Goal: Task Accomplishment & Management: Use online tool/utility

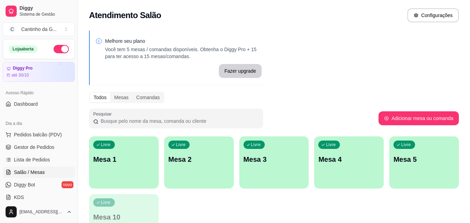
click at [121, 155] on p "Mesa 1" at bounding box center [123, 159] width 61 height 10
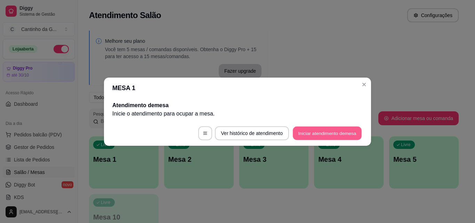
click at [313, 128] on button "Iniciar atendimento de mesa" at bounding box center [327, 133] width 69 height 14
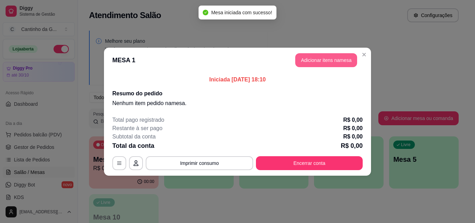
click at [312, 63] on button "Adicionar itens na mesa" at bounding box center [326, 60] width 62 height 14
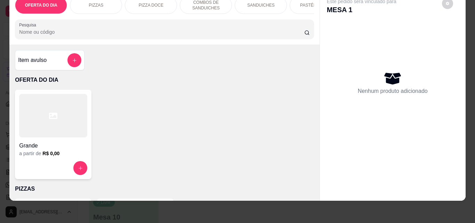
scroll to position [174, 0]
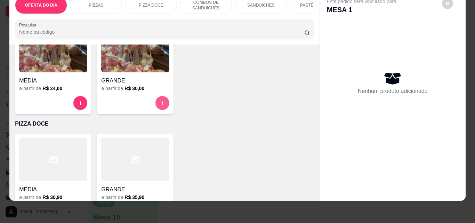
click at [160, 102] on icon "increase-product-quantity" at bounding box center [162, 103] width 5 height 5
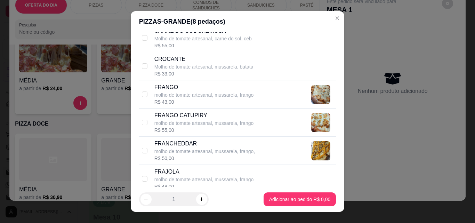
scroll to position [452, 0]
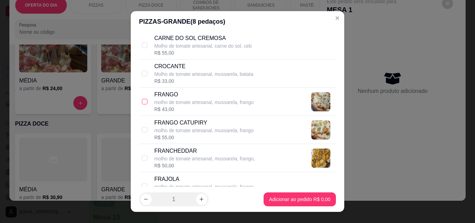
click at [142, 103] on input "checkbox" at bounding box center [145, 102] width 6 height 6
checkbox input "true"
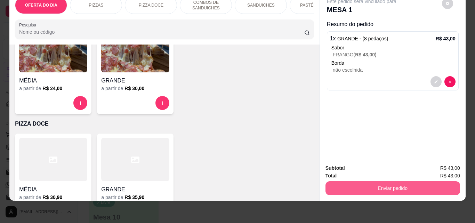
click at [370, 183] on button "Enviar pedido" at bounding box center [393, 188] width 135 height 14
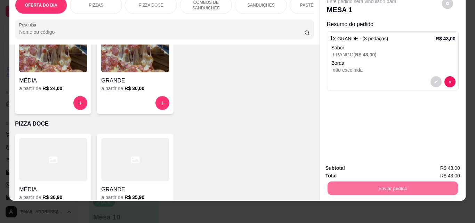
click at [438, 167] on button "Enviar pedido" at bounding box center [441, 165] width 39 height 13
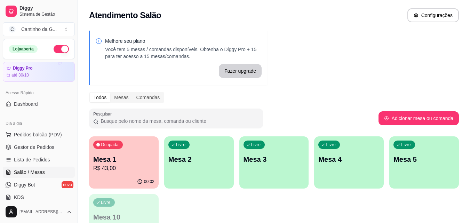
click at [199, 169] on div "Livre Mesa 2" at bounding box center [199, 158] width 70 height 44
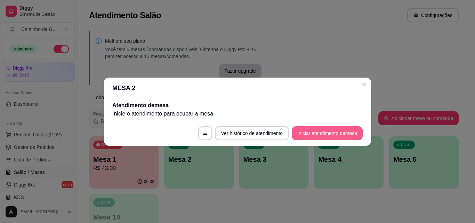
click at [309, 133] on button "Iniciar atendimento de mesa" at bounding box center [327, 133] width 71 height 14
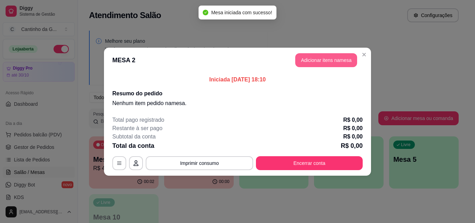
click at [319, 61] on button "Adicionar itens na mesa" at bounding box center [326, 60] width 62 height 14
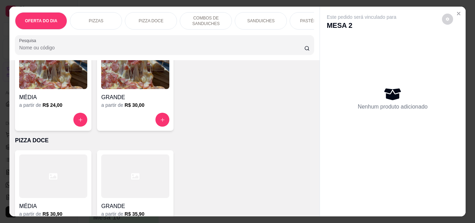
scroll to position [174, 0]
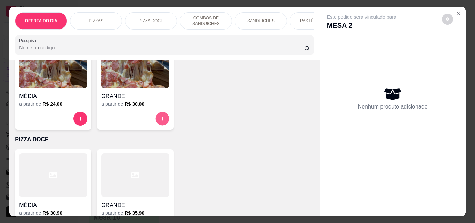
click at [162, 121] on icon "increase-product-quantity" at bounding box center [162, 118] width 5 height 5
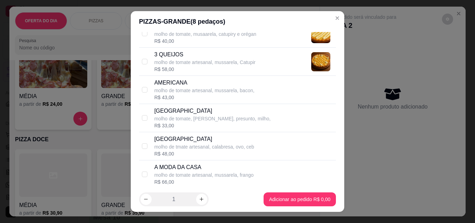
scroll to position [104, 0]
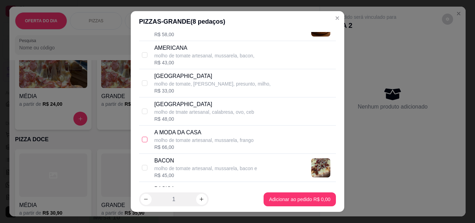
click at [142, 142] on input "checkbox" at bounding box center [145, 140] width 6 height 6
checkbox input "true"
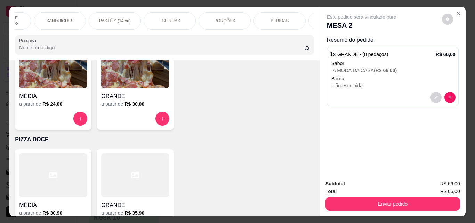
scroll to position [0, 216]
click at [252, 24] on div "BEBIDAS" at bounding box center [264, 20] width 52 height 17
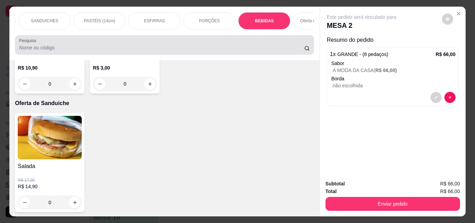
scroll to position [18, 0]
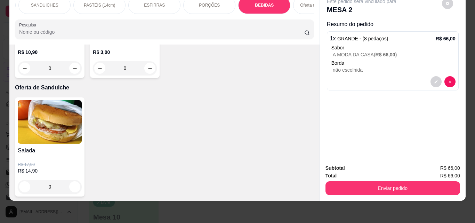
type input "1"
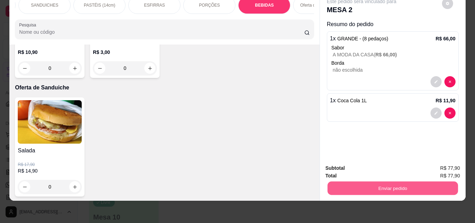
click at [391, 184] on button "Enviar pedido" at bounding box center [392, 188] width 130 height 14
click at [438, 167] on button "Enviar pedido" at bounding box center [441, 165] width 39 height 13
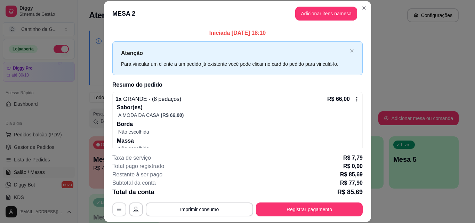
click at [117, 208] on icon "button" at bounding box center [119, 209] width 4 height 3
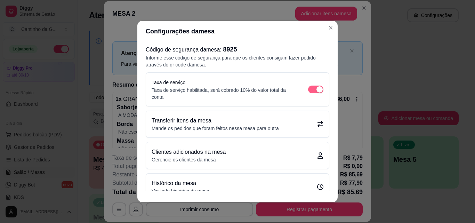
click at [316, 90] on div "button" at bounding box center [319, 89] width 6 height 6
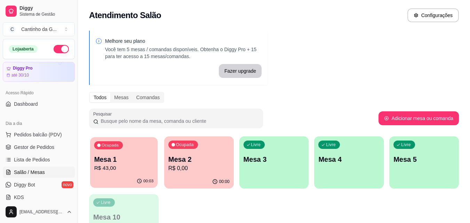
click at [133, 166] on p "R$ 43,00" at bounding box center [123, 168] width 59 height 8
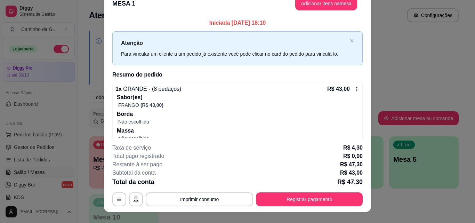
scroll to position [0, 0]
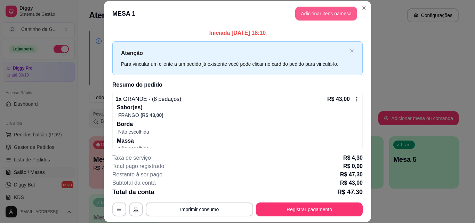
click at [337, 9] on button "Adicionar itens na mesa" at bounding box center [326, 14] width 62 height 14
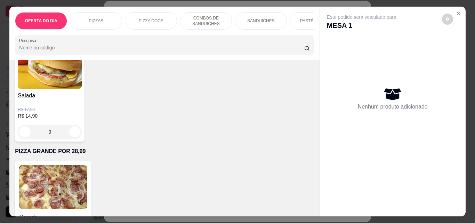
scroll to position [1808, 0]
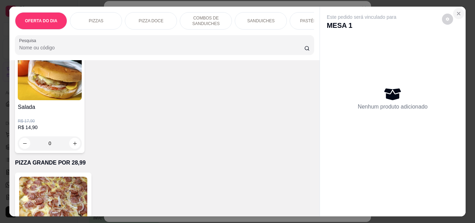
click at [456, 12] on icon "Close" at bounding box center [459, 14] width 6 height 6
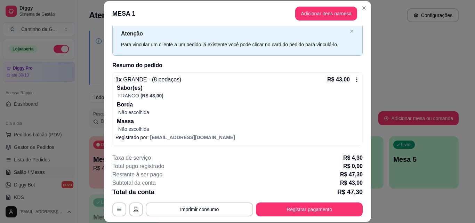
scroll to position [0, 0]
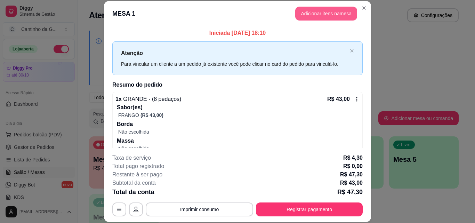
click at [315, 14] on button "Adicionar itens na mesa" at bounding box center [326, 14] width 62 height 14
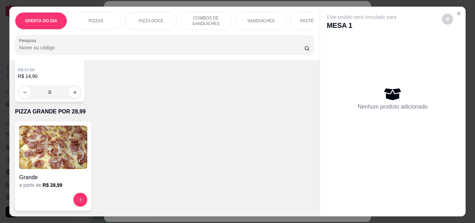
scroll to position [1739, 0]
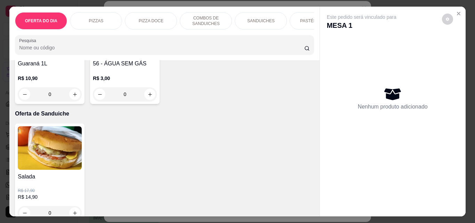
type input "1"
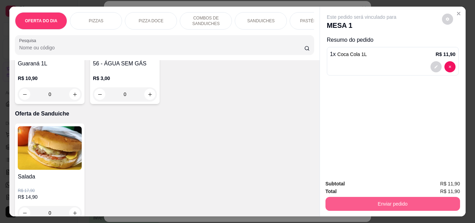
click at [379, 201] on button "Enviar pedido" at bounding box center [393, 204] width 135 height 14
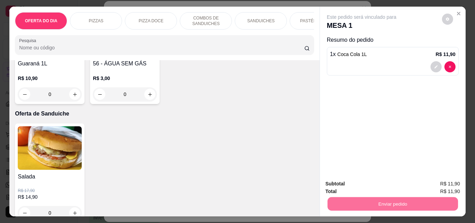
click at [448, 182] on button "Enviar pedido" at bounding box center [441, 183] width 39 height 13
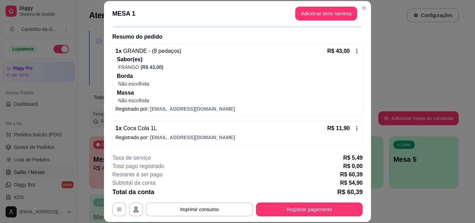
scroll to position [0, 0]
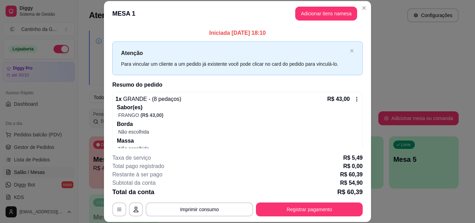
click at [357, 13] on header "MESA 1 Adicionar itens na mesa" at bounding box center [237, 13] width 267 height 25
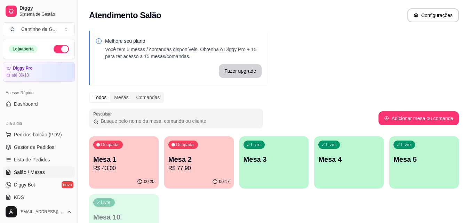
click at [213, 171] on p "R$ 77,90" at bounding box center [198, 168] width 61 height 8
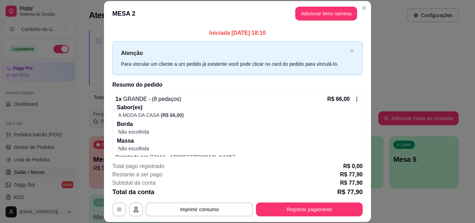
click at [326, 6] on header "MESA 2 Adicionar itens na mesa" at bounding box center [237, 13] width 267 height 25
click at [324, 11] on button "Adicionar itens na mesa" at bounding box center [326, 14] width 60 height 14
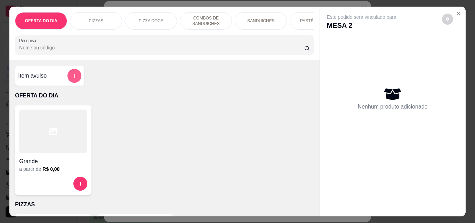
click at [72, 79] on icon "add-separate-item" at bounding box center [74, 75] width 5 height 5
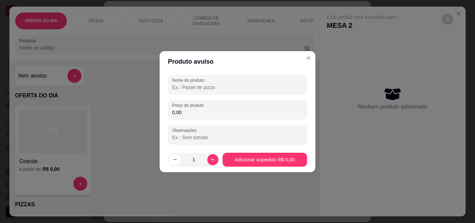
click at [207, 89] on input "Nome do produto" at bounding box center [237, 87] width 131 height 7
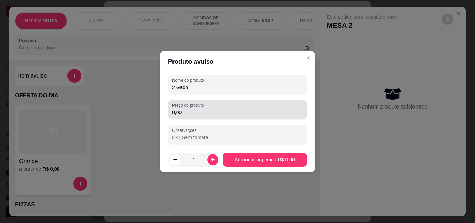
type input "2 Gado"
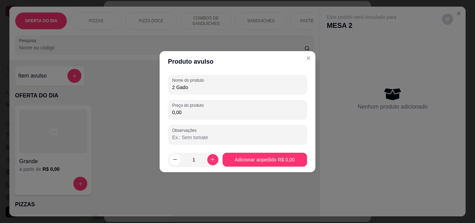
click at [190, 112] on input "0,00" at bounding box center [237, 112] width 131 height 7
type input "16,00"
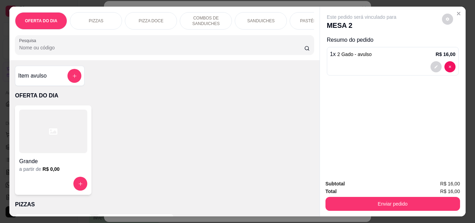
click at [392, 197] on button "Enviar pedido" at bounding box center [393, 204] width 135 height 14
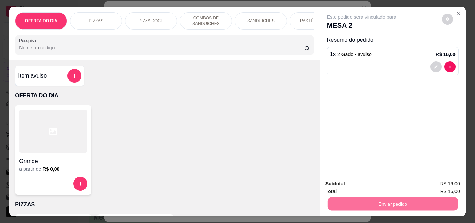
click at [436, 183] on button "Enviar pedido" at bounding box center [441, 183] width 39 height 13
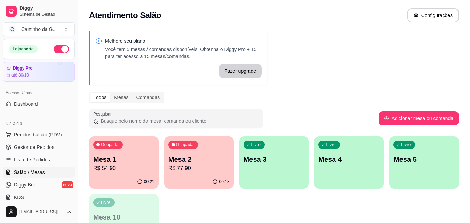
click at [131, 165] on p "R$ 54,90" at bounding box center [123, 168] width 61 height 8
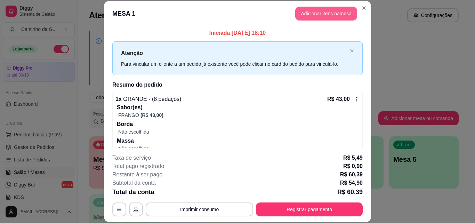
click at [308, 14] on button "Adicionar itens na mesa" at bounding box center [326, 14] width 62 height 14
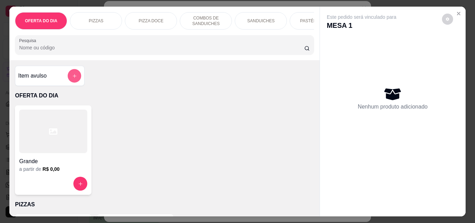
click at [68, 80] on button "add-separate-item" at bounding box center [75, 76] width 14 height 14
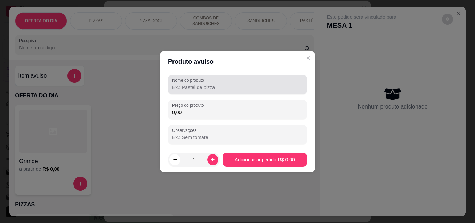
click at [194, 89] on input "Nome do produto" at bounding box center [237, 87] width 131 height 7
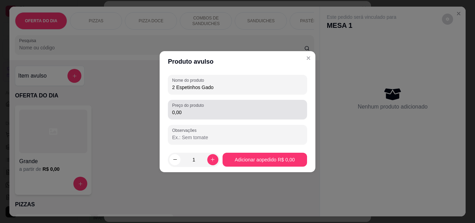
type input "2 Espetinhos Gado"
click at [204, 113] on input "0,00" at bounding box center [237, 112] width 131 height 7
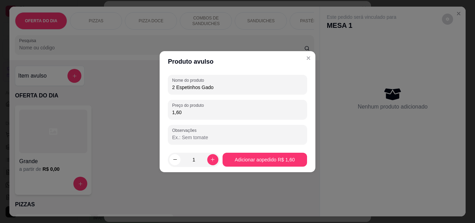
type input "16,00"
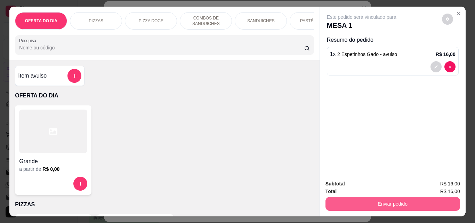
click at [402, 199] on button "Enviar pedido" at bounding box center [393, 204] width 135 height 14
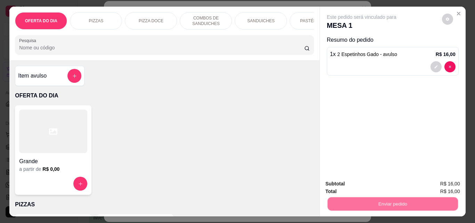
click at [437, 185] on button "Enviar pedido" at bounding box center [441, 183] width 39 height 13
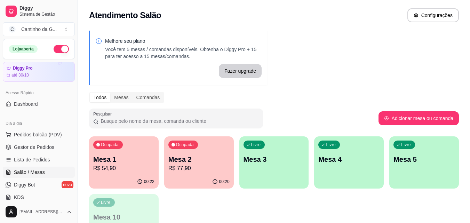
click at [139, 154] on div "Ocupada Mesa 1 R$ 54,90" at bounding box center [124, 155] width 70 height 39
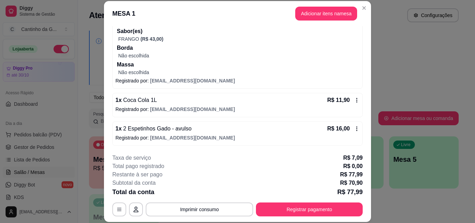
scroll to position [77, 0]
click at [354, 128] on icon at bounding box center [357, 129] width 6 height 6
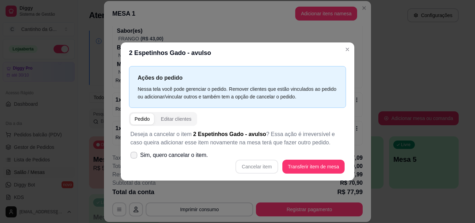
click at [173, 151] on span "Sim, quero cancelar o item." at bounding box center [174, 155] width 68 height 8
click at [135, 156] on input "Sim, quero cancelar o item." at bounding box center [132, 158] width 5 height 5
checkbox input "true"
click at [266, 163] on button "Cancelar item" at bounding box center [256, 167] width 41 height 14
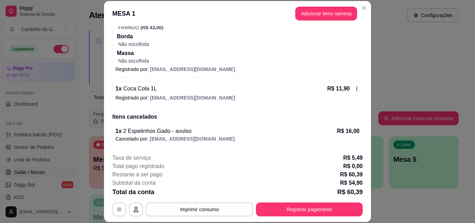
scroll to position [0, 0]
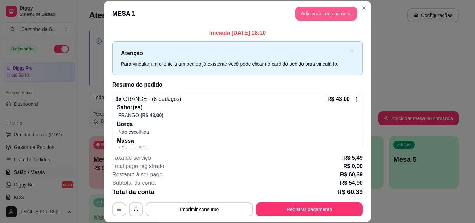
click at [313, 17] on button "Adicionar itens na mesa" at bounding box center [326, 14] width 62 height 14
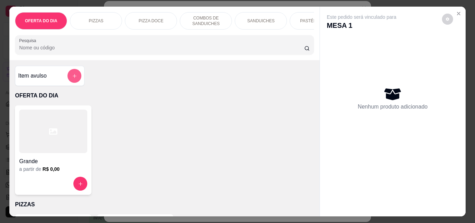
click at [72, 77] on icon "add-separate-item" at bounding box center [74, 75] width 5 height 5
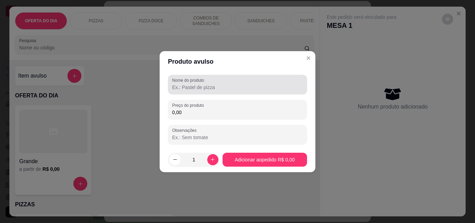
click at [204, 90] on input "Nome do produto" at bounding box center [237, 87] width 131 height 7
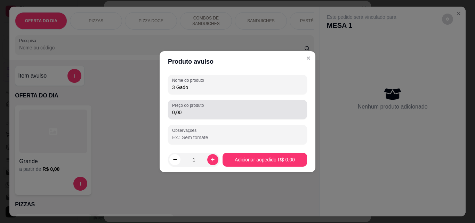
type input "3 Gado"
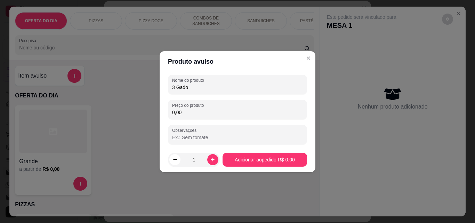
click at [219, 110] on input "0,00" at bounding box center [237, 112] width 131 height 7
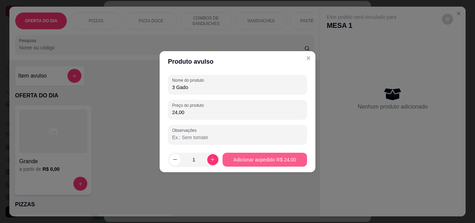
type input "24,00"
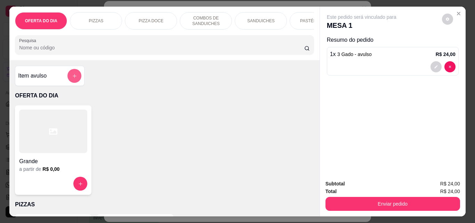
click at [72, 79] on icon "add-separate-item" at bounding box center [74, 75] width 5 height 5
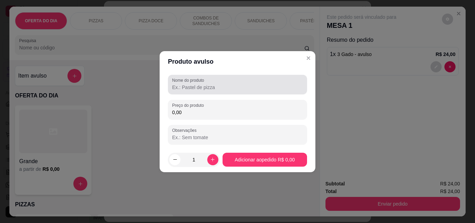
click at [225, 88] on input "Nome do produto" at bounding box center [237, 87] width 131 height 7
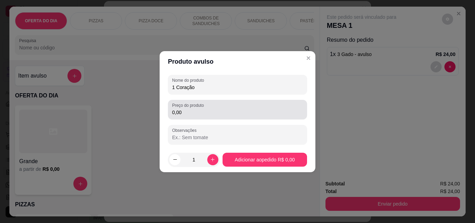
type input "1 Coração"
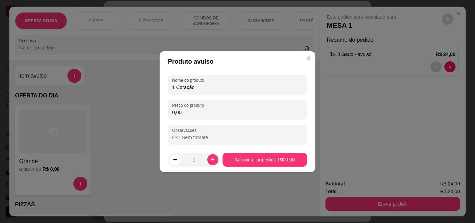
click at [225, 113] on input "0,00" at bounding box center [237, 112] width 131 height 7
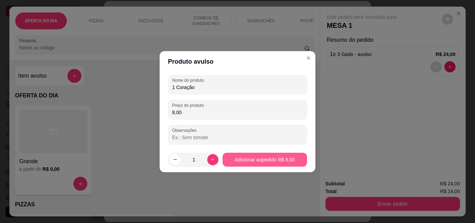
type input "8,00"
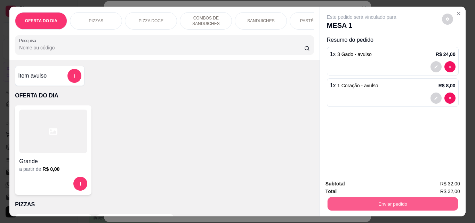
click at [428, 203] on button "Enviar pedido" at bounding box center [392, 204] width 130 height 14
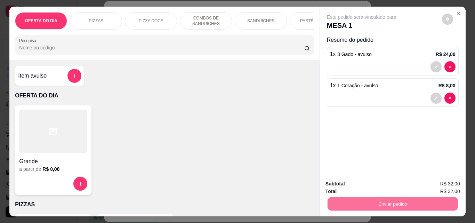
click at [439, 184] on button "Enviar pedido" at bounding box center [442, 183] width 38 height 13
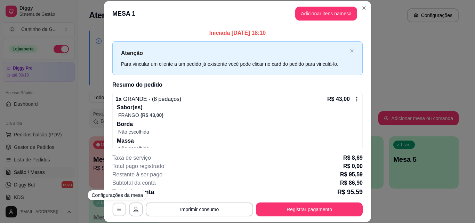
click at [119, 213] on button "button" at bounding box center [120, 209] width 14 height 14
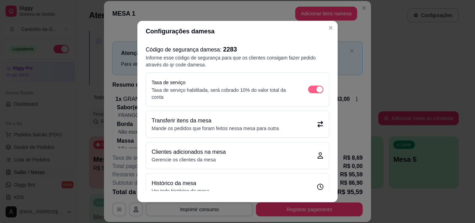
click at [316, 89] on div "button" at bounding box center [319, 89] width 6 height 6
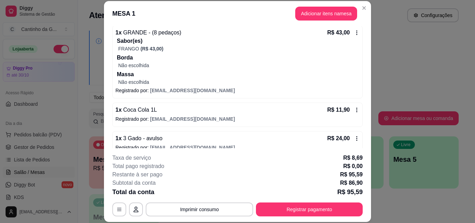
scroll to position [145, 0]
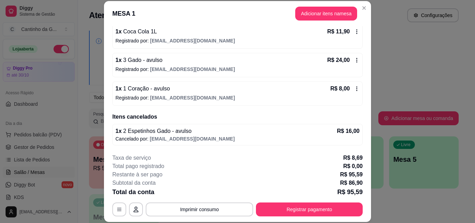
click at [354, 61] on icon at bounding box center [357, 60] width 6 height 6
click at [354, 58] on icon at bounding box center [357, 60] width 6 height 6
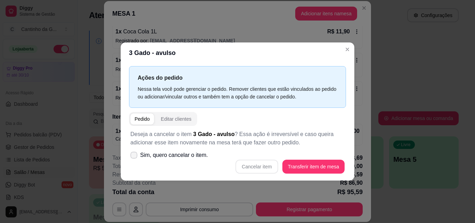
click at [172, 155] on span "Sim, quero cancelar o item." at bounding box center [174, 155] width 68 height 8
click at [135, 156] on input "Sim, quero cancelar o item." at bounding box center [132, 158] width 5 height 5
checkbox input "true"
click at [263, 167] on button "Cancelar item" at bounding box center [256, 167] width 41 height 14
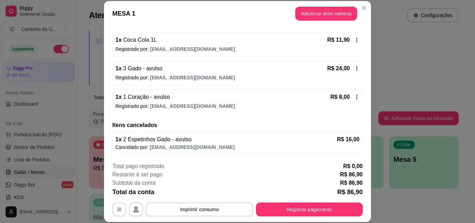
scroll to position [134, 0]
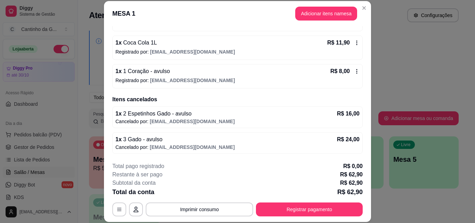
click at [354, 71] on icon at bounding box center [357, 72] width 6 height 6
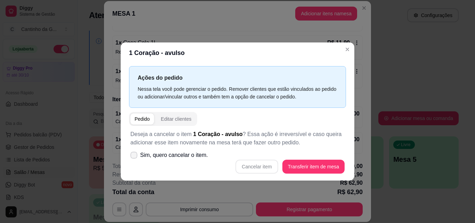
click at [170, 157] on span "Sim, quero cancelar o item." at bounding box center [174, 155] width 68 height 8
click at [135, 157] on input "Sim, quero cancelar o item." at bounding box center [132, 158] width 5 height 5
checkbox input "true"
click at [269, 167] on button "Cancelar item" at bounding box center [256, 167] width 42 height 14
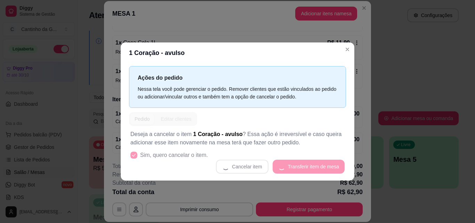
scroll to position [131, 0]
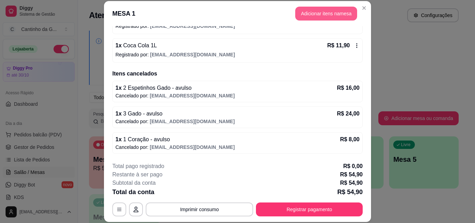
click at [335, 14] on button "Adicionar itens na mesa" at bounding box center [326, 14] width 62 height 14
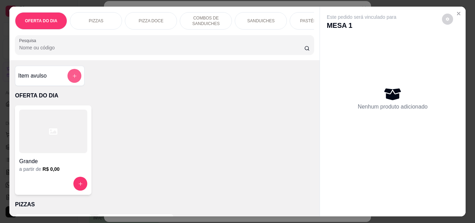
click at [72, 74] on button "add-separate-item" at bounding box center [74, 76] width 14 height 14
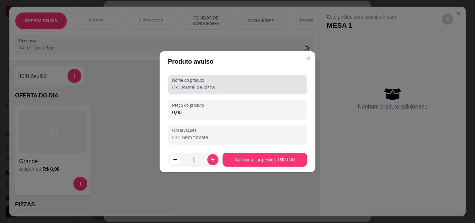
click at [185, 91] on div at bounding box center [237, 85] width 131 height 14
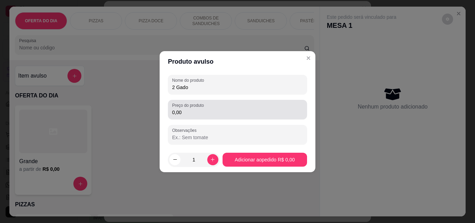
type input "2 Gado"
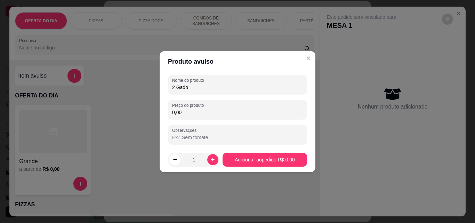
click at [192, 114] on input "0,00" at bounding box center [237, 112] width 131 height 7
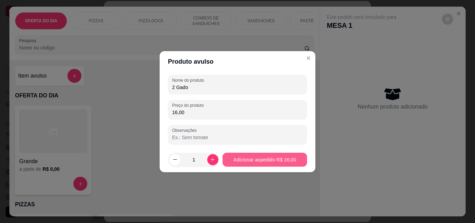
type input "16,00"
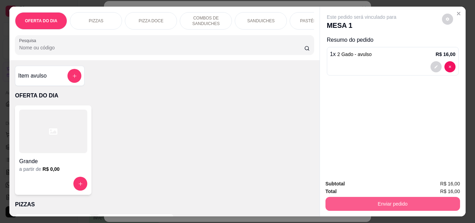
click at [407, 200] on button "Enviar pedido" at bounding box center [393, 204] width 135 height 14
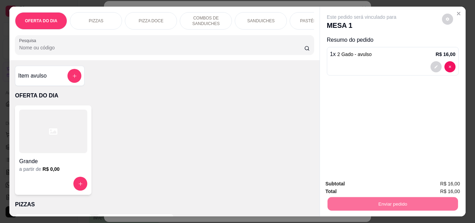
click at [432, 185] on button "Enviar pedido" at bounding box center [441, 183] width 39 height 13
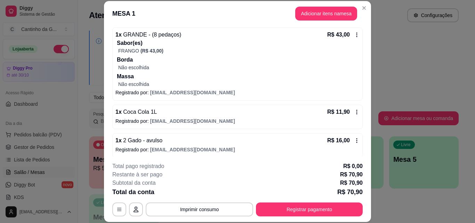
scroll to position [104, 0]
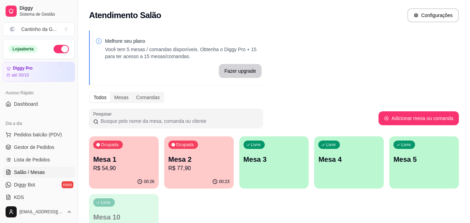
click at [190, 169] on p "R$ 77,90" at bounding box center [198, 168] width 61 height 8
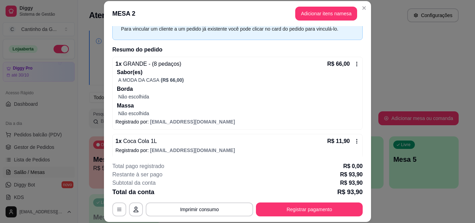
scroll to position [68, 0]
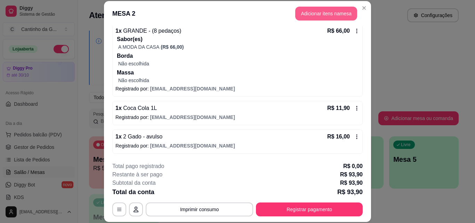
click at [318, 17] on button "Adicionar itens na mesa" at bounding box center [326, 14] width 62 height 14
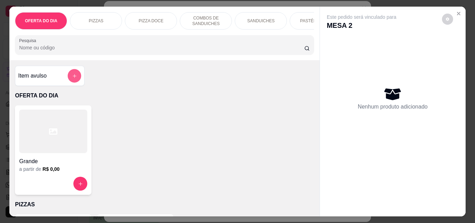
click at [74, 79] on icon "add-separate-item" at bounding box center [74, 75] width 5 height 5
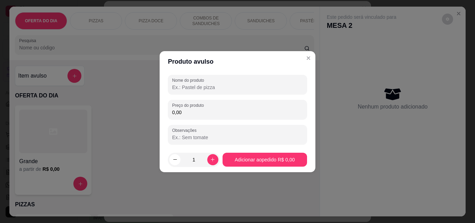
click at [228, 86] on input "Nome do produto" at bounding box center [237, 87] width 131 height 7
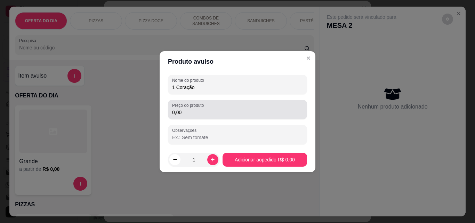
type input "1 Coração"
click at [232, 112] on input "0,00" at bounding box center [237, 112] width 131 height 7
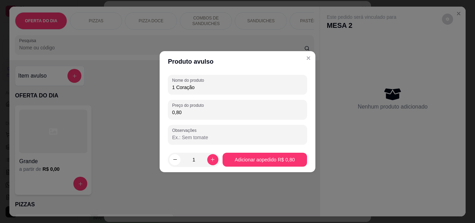
type input "8,00"
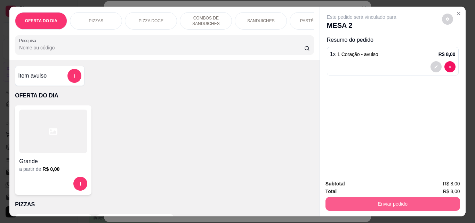
click at [396, 200] on button "Enviar pedido" at bounding box center [393, 204] width 135 height 14
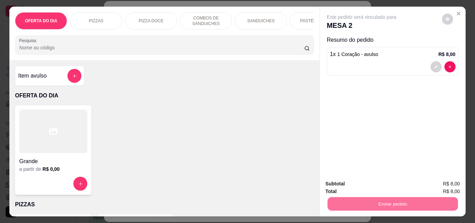
click at [436, 184] on button "Enviar pedido" at bounding box center [441, 183] width 39 height 13
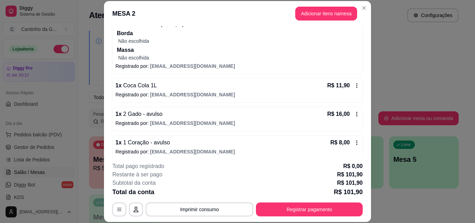
scroll to position [97, 0]
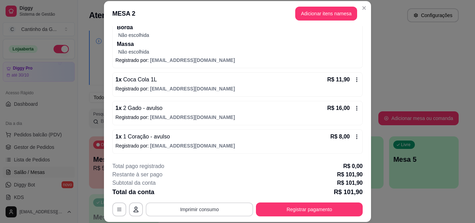
click at [212, 208] on button "Imprimir consumo" at bounding box center [199, 209] width 107 height 14
click at [211, 194] on button "IMPRESSORA" at bounding box center [199, 193] width 50 height 11
click at [313, 10] on button "Adicionar itens na mesa" at bounding box center [326, 14] width 60 height 14
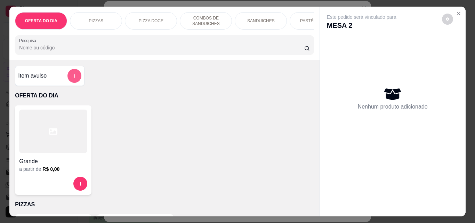
click at [72, 79] on icon "add-separate-item" at bounding box center [74, 75] width 5 height 5
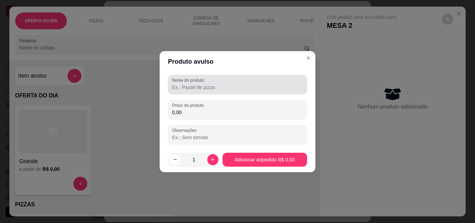
click at [184, 83] on label "Nome do produto" at bounding box center [189, 80] width 34 height 6
click at [184, 84] on input "Nome do produto" at bounding box center [237, 87] width 131 height 7
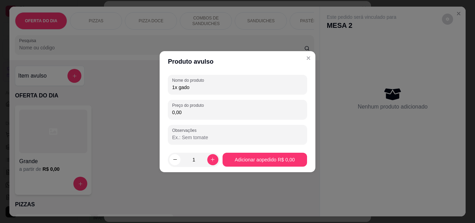
type input "1x gado"
click at [216, 110] on input "0,00" at bounding box center [237, 112] width 131 height 7
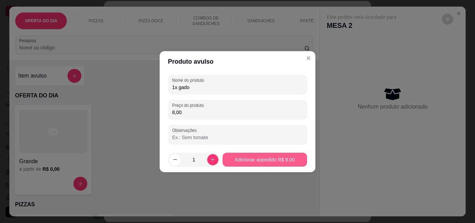
type input "8,00"
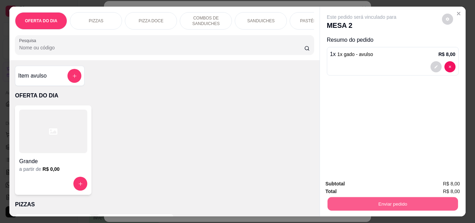
click at [376, 203] on button "Enviar pedido" at bounding box center [392, 204] width 130 height 14
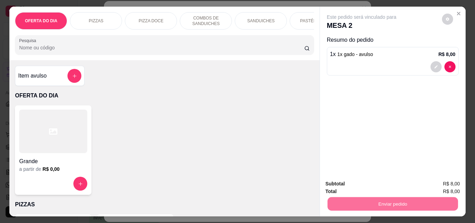
click at [432, 184] on button "Enviar pedido" at bounding box center [442, 183] width 38 height 13
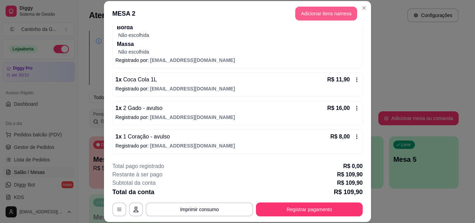
click at [331, 10] on button "Adicionar itens na mesa" at bounding box center [326, 14] width 62 height 14
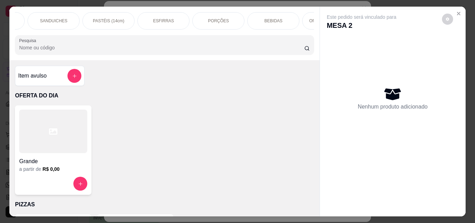
scroll to position [0, 223]
click at [251, 18] on p "BEBIDAS" at bounding box center [258, 21] width 18 height 6
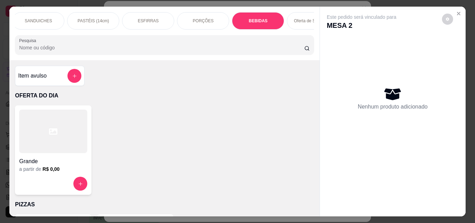
scroll to position [18, 0]
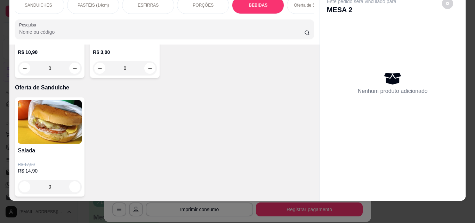
type input "1"
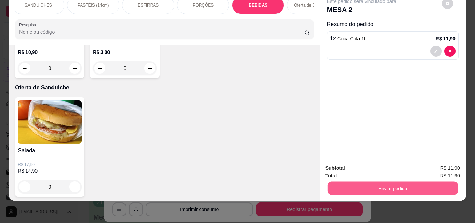
click at [381, 183] on button "Enviar pedido" at bounding box center [392, 188] width 130 height 14
click at [444, 167] on button "Enviar pedido" at bounding box center [442, 165] width 38 height 13
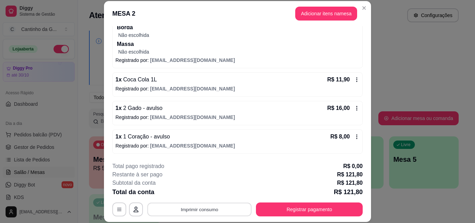
click at [212, 211] on button "Imprimir consumo" at bounding box center [199, 209] width 104 height 14
click at [204, 196] on button "IMPRESSORA" at bounding box center [199, 193] width 50 height 11
click at [354, 109] on icon at bounding box center [357, 108] width 6 height 6
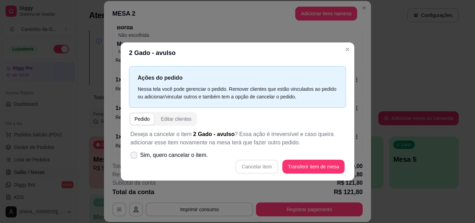
click at [137, 154] on span at bounding box center [133, 155] width 7 height 7
click at [135, 156] on input "Sim, quero cancelar o item." at bounding box center [132, 158] width 5 height 5
checkbox input "true"
click at [265, 167] on button "Cancelar item" at bounding box center [256, 167] width 42 height 14
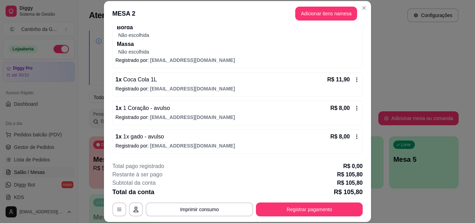
click at [354, 110] on icon at bounding box center [357, 108] width 6 height 6
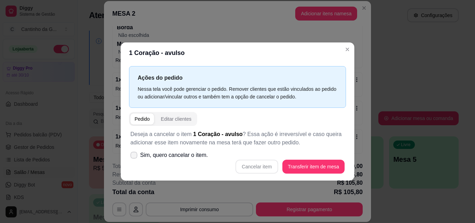
click at [160, 156] on span "Sim, quero cancelar o item." at bounding box center [174, 155] width 68 height 8
click at [135, 156] on input "Sim, quero cancelar o item." at bounding box center [132, 158] width 5 height 5
checkbox input "true"
click at [267, 170] on button "Cancelar item" at bounding box center [256, 167] width 42 height 14
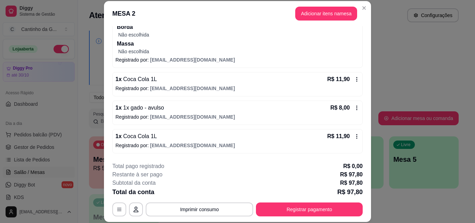
scroll to position [139, 0]
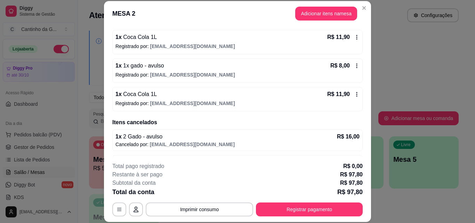
click at [348, 69] on div "R$ 8,00" at bounding box center [344, 66] width 29 height 8
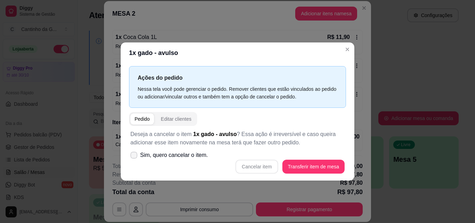
click at [139, 156] on label "Sim, quero cancelar o item." at bounding box center [169, 155] width 83 height 14
click at [135, 156] on input "Sim, quero cancelar o item." at bounding box center [132, 158] width 5 height 5
checkbox input "true"
click at [271, 164] on button "Cancelar item" at bounding box center [256, 167] width 42 height 14
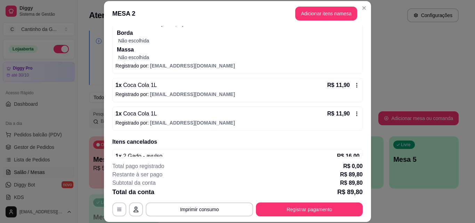
scroll to position [159, 0]
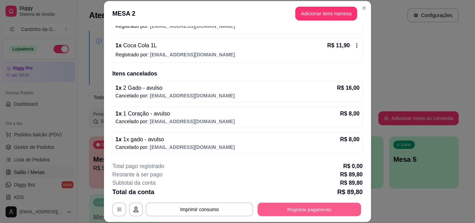
click at [303, 213] on button "Registrar pagamento" at bounding box center [310, 209] width 104 height 14
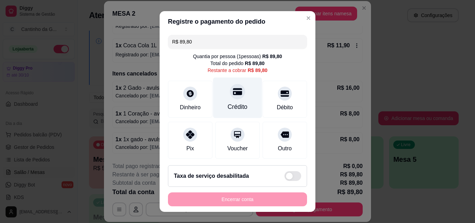
click at [230, 96] on div at bounding box center [237, 91] width 15 height 15
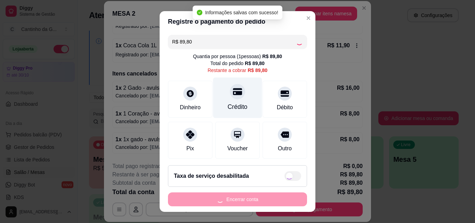
type input "R$ 0,00"
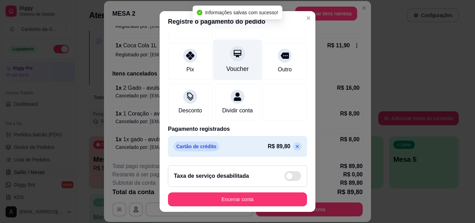
scroll to position [80, 0]
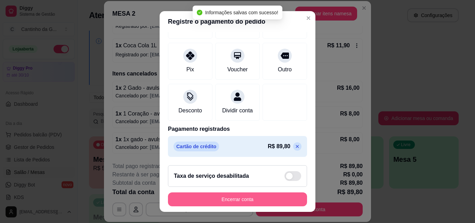
click at [237, 197] on button "Encerrar conta" at bounding box center [237, 199] width 139 height 14
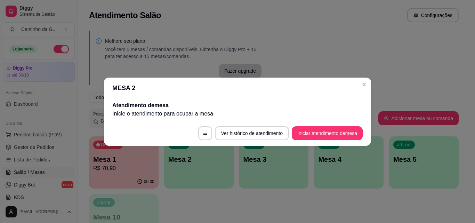
scroll to position [0, 0]
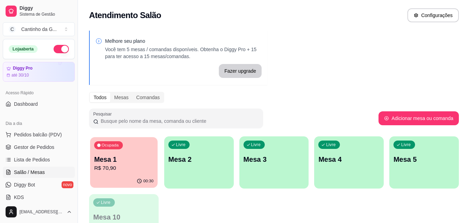
click at [115, 172] on p "R$ 70,90" at bounding box center [123, 168] width 59 height 8
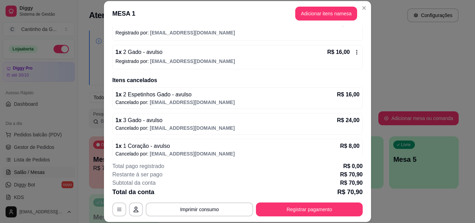
scroll to position [159, 0]
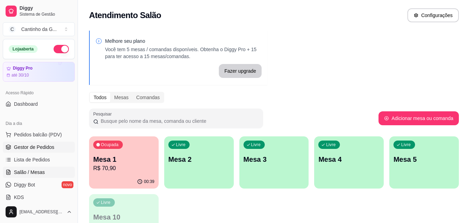
click at [55, 147] on link "Gestor de Pedidos" at bounding box center [39, 147] width 72 height 11
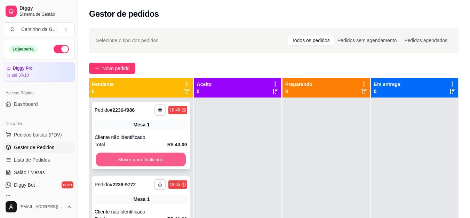
click at [164, 160] on button "Mover para finalizado" at bounding box center [141, 160] width 90 height 14
click at [164, 160] on button "Mover para finalizado" at bounding box center [141, 159] width 93 height 14
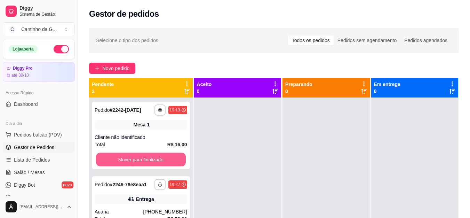
click at [164, 160] on button "Mover para finalizado" at bounding box center [141, 160] width 90 height 14
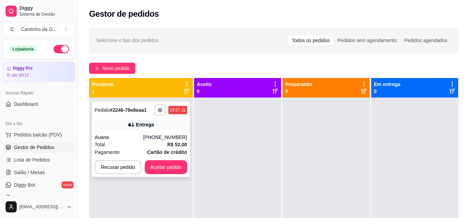
click at [123, 130] on div "**********" at bounding box center [141, 139] width 98 height 75
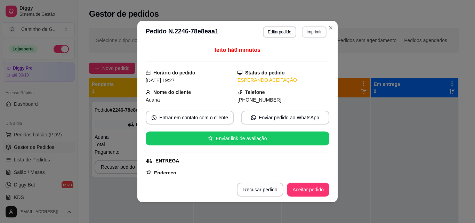
click at [311, 33] on button "Imprimir" at bounding box center [314, 31] width 25 height 11
click at [300, 55] on button "IMPRESSORA" at bounding box center [299, 56] width 50 height 11
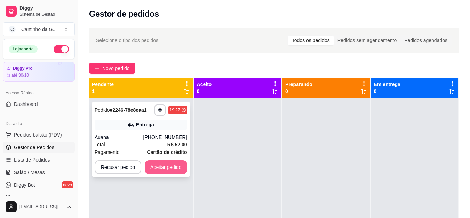
click at [153, 166] on button "Aceitar pedido" at bounding box center [166, 167] width 42 height 14
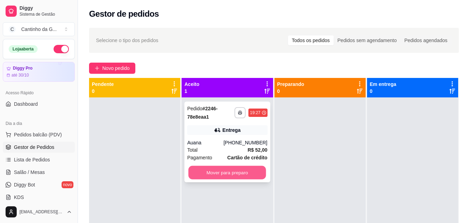
click at [214, 175] on button "Mover para preparo" at bounding box center [227, 173] width 78 height 14
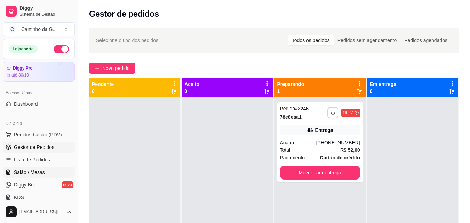
click at [33, 169] on span "Salão / Mesas" at bounding box center [29, 172] width 31 height 7
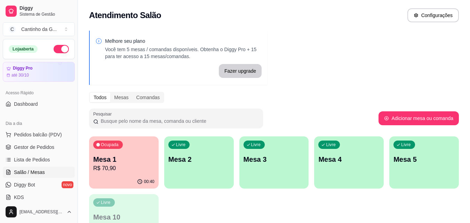
click at [133, 147] on div "Ocupada Mesa 1 R$ 70,90" at bounding box center [124, 155] width 70 height 39
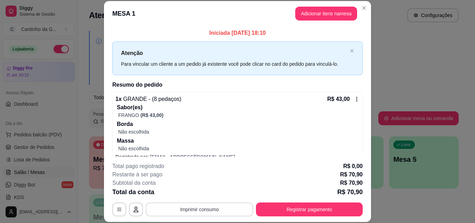
click at [213, 208] on button "Imprimir consumo" at bounding box center [199, 209] width 107 height 14
click at [117, 207] on icon "button" at bounding box center [120, 210] width 6 height 6
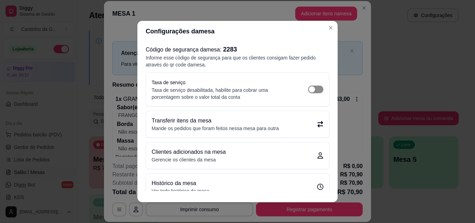
click at [309, 88] on div "button" at bounding box center [312, 89] width 6 height 6
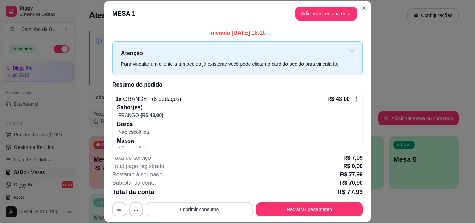
click at [220, 212] on button "Imprimir consumo" at bounding box center [199, 209] width 107 height 14
click at [198, 195] on button "IMPRESSORA" at bounding box center [199, 193] width 50 height 11
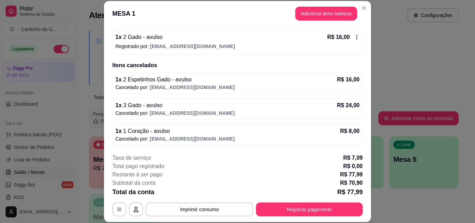
scroll to position [133, 0]
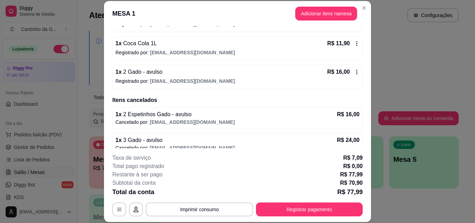
click at [356, 72] on icon at bounding box center [356, 72] width 1 height 5
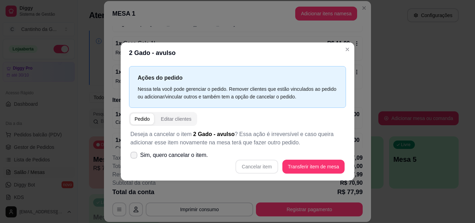
click at [130, 156] on span at bounding box center [133, 155] width 7 height 7
click at [130, 156] on input "Sim, quero cancelar o item." at bounding box center [132, 158] width 5 height 5
checkbox input "true"
click at [266, 167] on button "Cancelar item" at bounding box center [256, 167] width 41 height 14
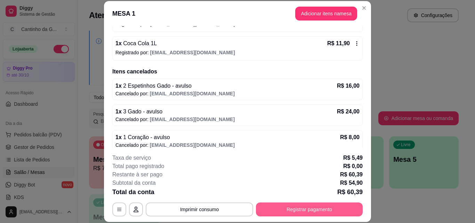
click at [309, 209] on button "Registrar pagamento" at bounding box center [309, 209] width 107 height 14
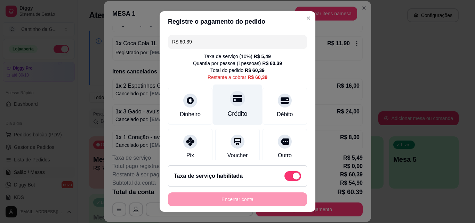
click at [230, 104] on div at bounding box center [237, 98] width 15 height 15
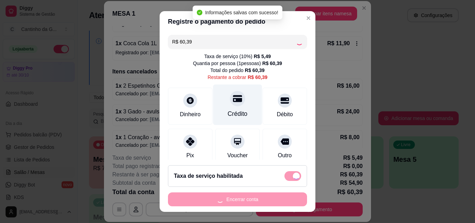
type input "R$ 0,00"
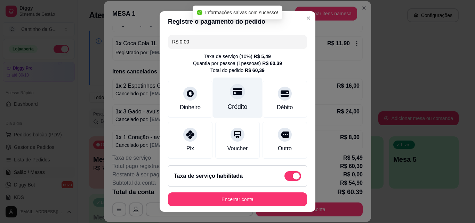
scroll to position [87, 0]
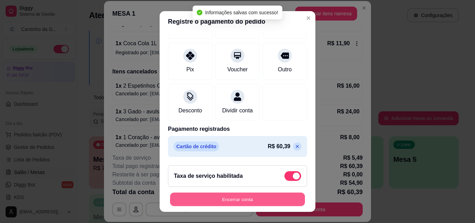
click at [231, 194] on button "Encerrar conta" at bounding box center [237, 200] width 135 height 14
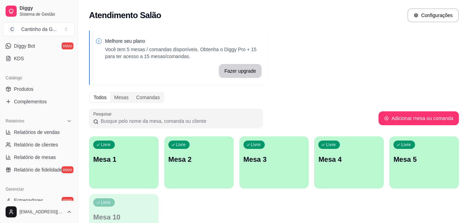
scroll to position [139, 0]
click at [39, 134] on span "Relatórios de vendas" at bounding box center [37, 131] width 46 height 7
select select "ALL"
select select "0"
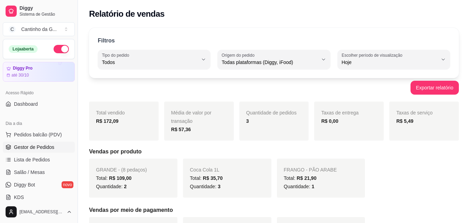
click at [31, 149] on span "Gestor de Pedidos" at bounding box center [34, 147] width 40 height 7
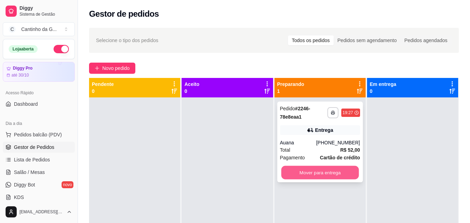
click at [351, 177] on button "Mover para entrega" at bounding box center [320, 173] width 78 height 14
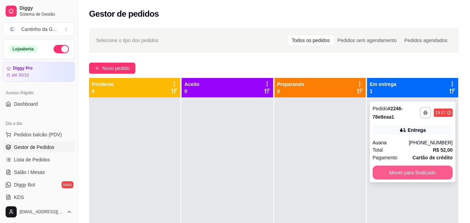
click at [417, 171] on button "Mover para finalizado" at bounding box center [412, 173] width 80 height 14
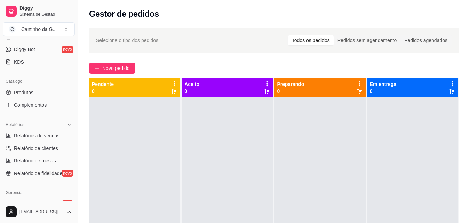
scroll to position [139, 0]
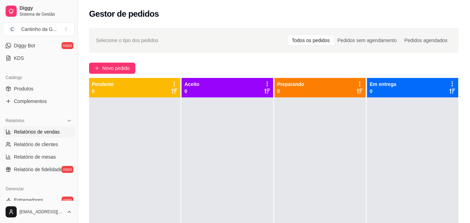
click at [56, 134] on span "Relatórios de vendas" at bounding box center [37, 131] width 46 height 7
select select "ALL"
select select "0"
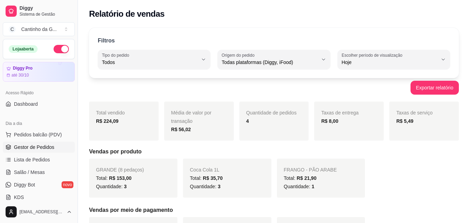
click at [37, 144] on span "Gestor de Pedidos" at bounding box center [34, 147] width 40 height 7
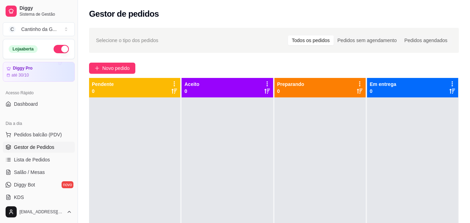
click at [180, 65] on div "Novo pedido" at bounding box center [274, 68] width 370 height 11
